Goal: Information Seeking & Learning: Learn about a topic

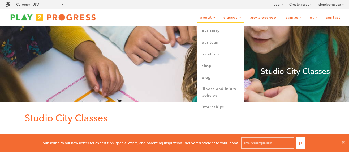
scroll to position [4, 4]
click at [213, 31] on link "Our Story" at bounding box center [220, 31] width 47 height 12
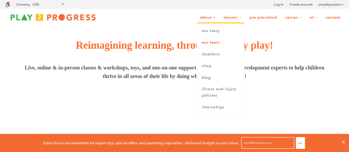
click at [206, 44] on link "Our Team" at bounding box center [220, 43] width 47 height 12
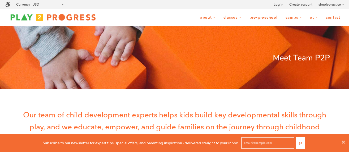
scroll to position [4, 4]
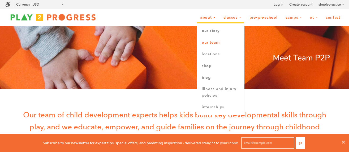
click at [209, 43] on link "Our Team" at bounding box center [220, 43] width 47 height 12
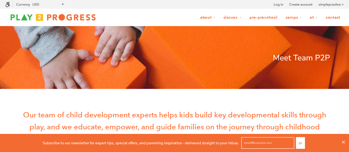
click at [259, 17] on link "Pre-Preschool" at bounding box center [263, 17] width 35 height 10
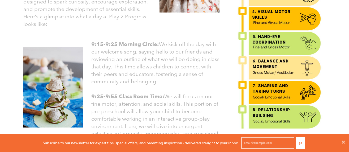
scroll to position [255, 0]
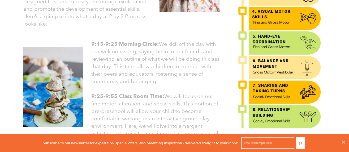
drag, startPoint x: 277, startPoint y: 45, endPoint x: 189, endPoint y: 91, distance: 99.4
drag, startPoint x: 189, startPoint y: 91, endPoint x: 188, endPoint y: 112, distance: 21.5
click at [188, 112] on font "9:25-9:55 Class Room Time: We will focus on our fine motor, attention, and soci…" at bounding box center [154, 129] width 127 height 73
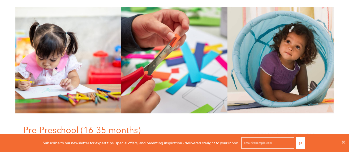
scroll to position [0, 0]
